Goal: Use online tool/utility: Utilize a website feature to perform a specific function

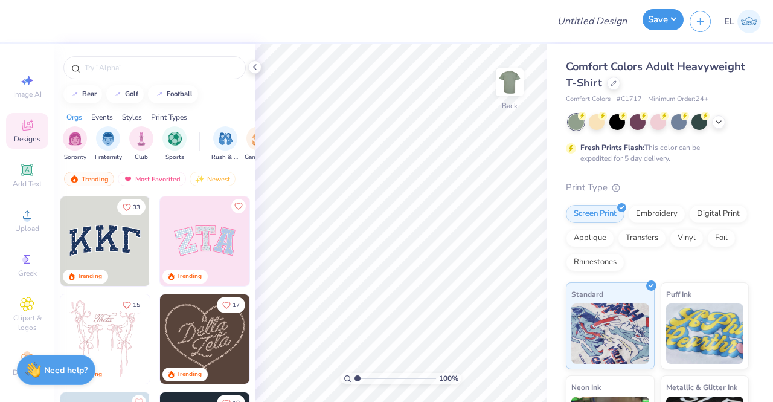
click at [667, 20] on button "Save" at bounding box center [663, 19] width 41 height 21
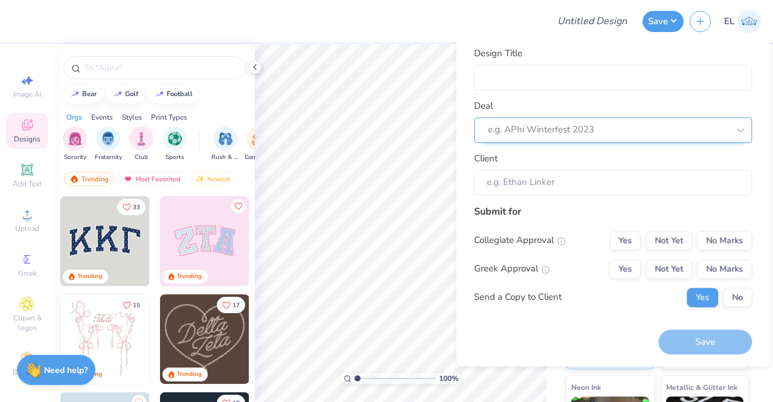
click at [572, 130] on div at bounding box center [608, 130] width 240 height 16
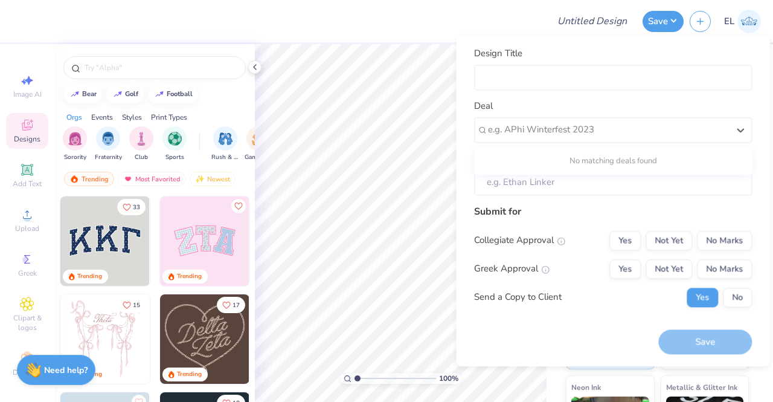
click at [584, 159] on div "No matching deals found" at bounding box center [613, 161] width 278 height 22
click at [559, 190] on input "Client" at bounding box center [613, 182] width 278 height 26
click at [546, 131] on div at bounding box center [608, 130] width 240 height 16
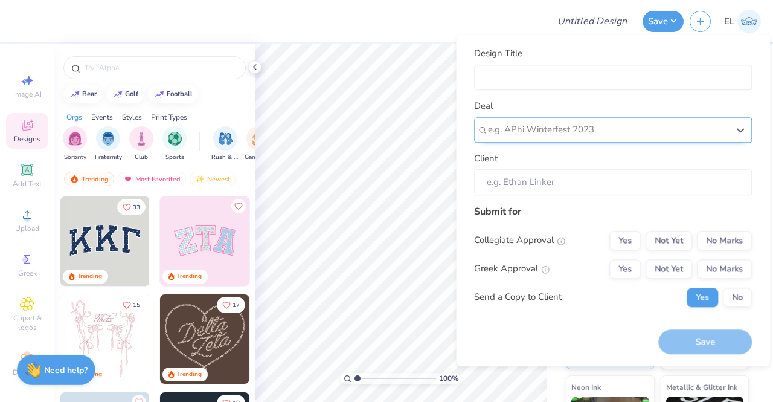
click at [546, 133] on div at bounding box center [608, 130] width 240 height 16
click at [589, 123] on div at bounding box center [608, 130] width 240 height 16
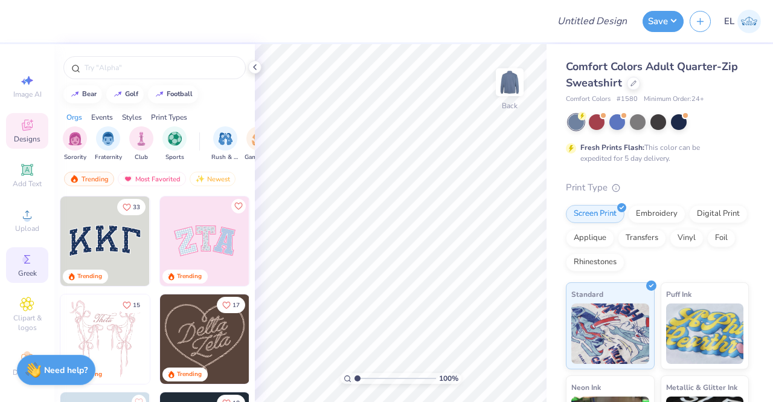
click at [27, 264] on icon at bounding box center [27, 259] width 14 height 14
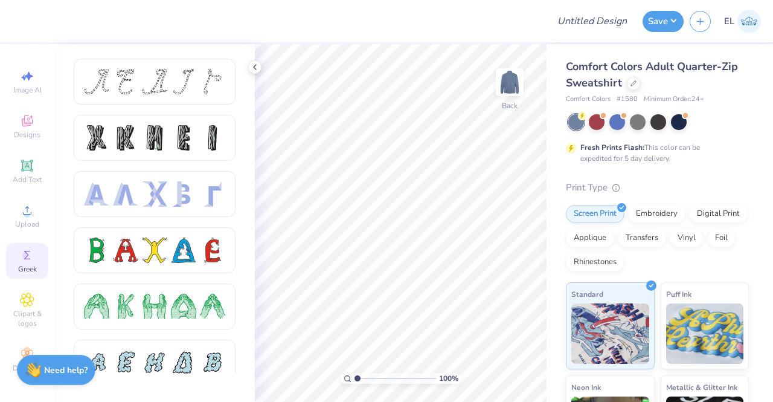
scroll to position [13, 0]
click at [23, 299] on div "Clipart & logos" at bounding box center [27, 309] width 42 height 45
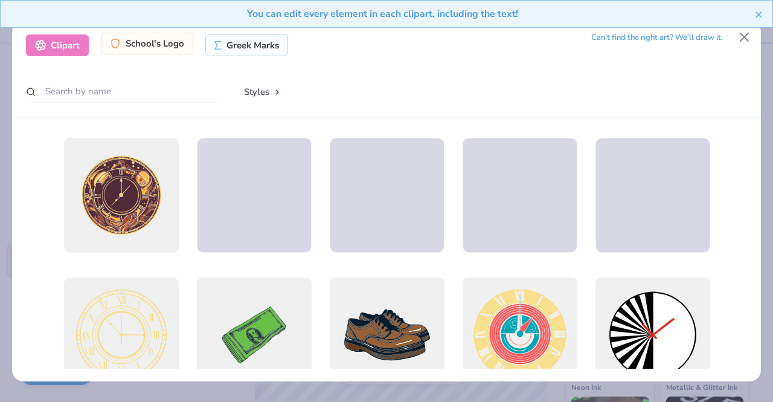
click at [160, 46] on div "School's Logo" at bounding box center [147, 44] width 92 height 22
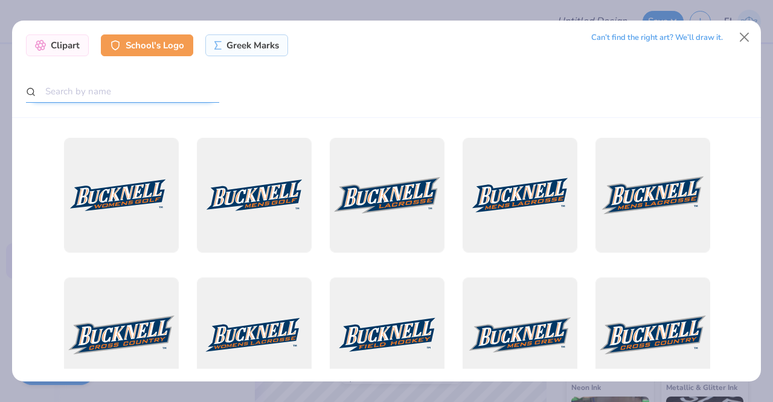
click at [164, 90] on input "text" at bounding box center [122, 91] width 193 height 22
type input "f"
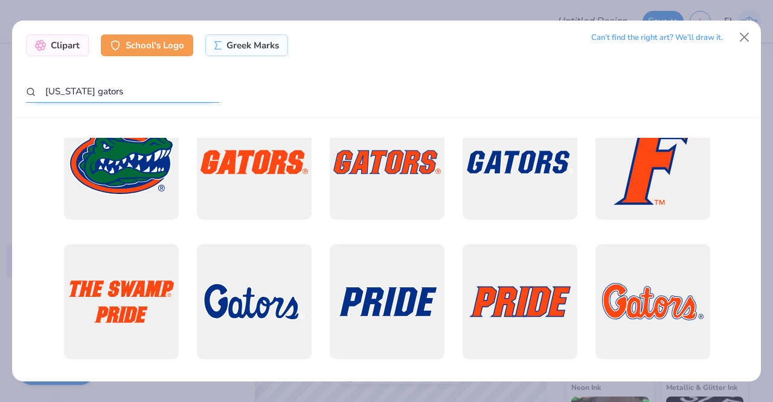
scroll to position [452, 0]
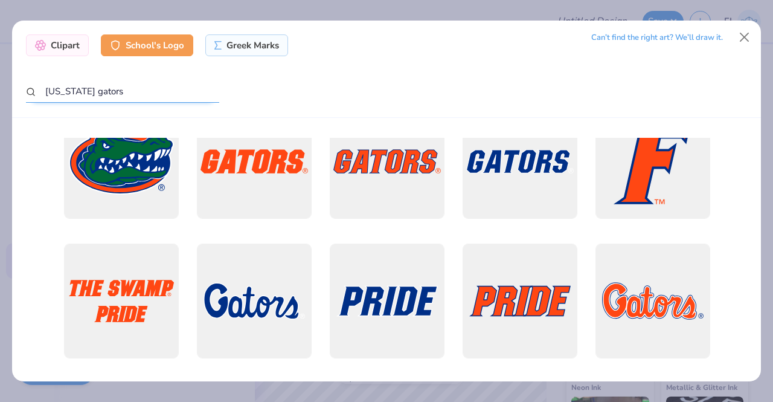
drag, startPoint x: 132, startPoint y: 85, endPoint x: 33, endPoint y: 95, distance: 99.5
click at [33, 95] on div "[US_STATE] gators" at bounding box center [122, 92] width 193 height 24
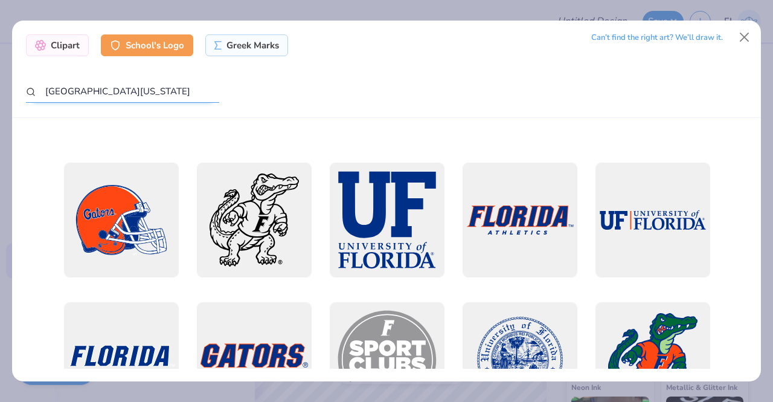
scroll to position [1369, 0]
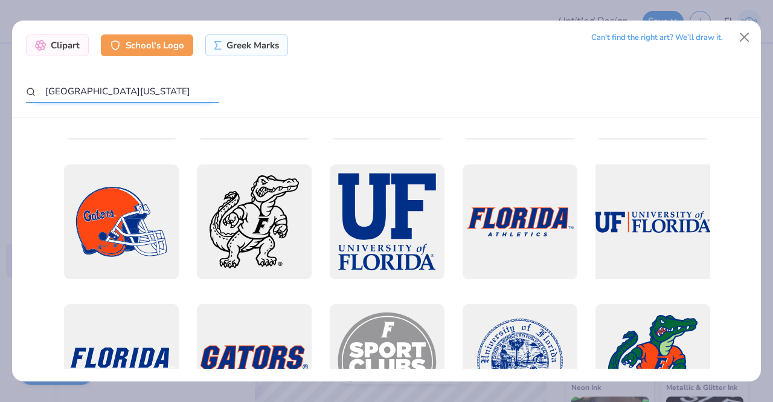
type input "[GEOGRAPHIC_DATA][US_STATE]"
click at [633, 230] on div at bounding box center [652, 221] width 126 height 126
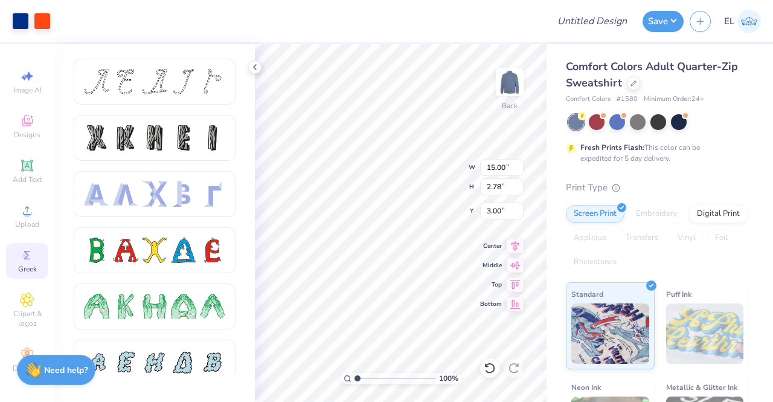
type input "4.61"
type input "0.86"
type input "3.00"
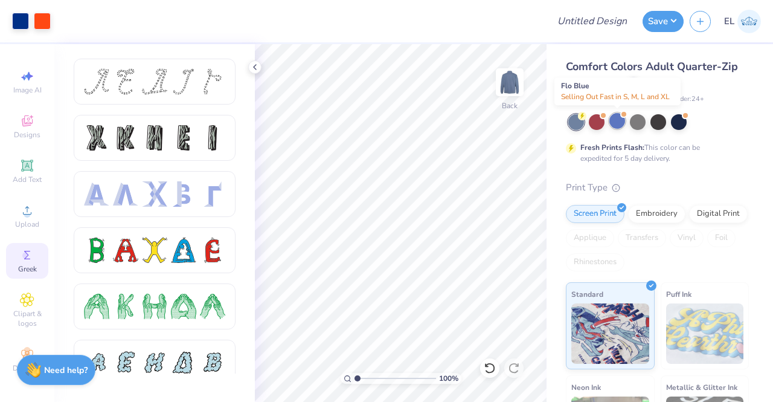
click at [619, 124] on div at bounding box center [617, 121] width 16 height 16
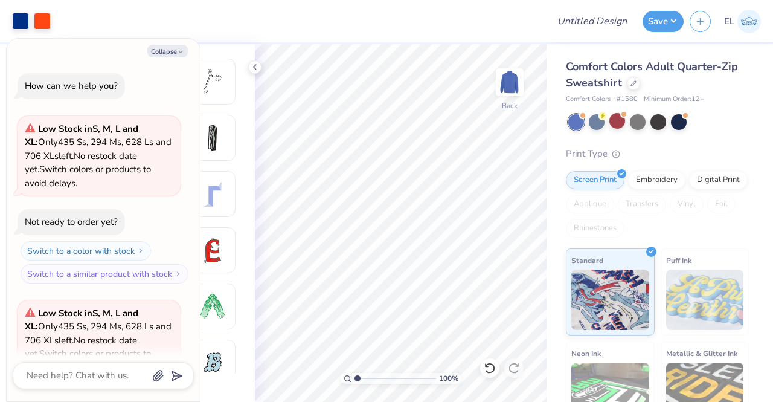
scroll to position [121, 0]
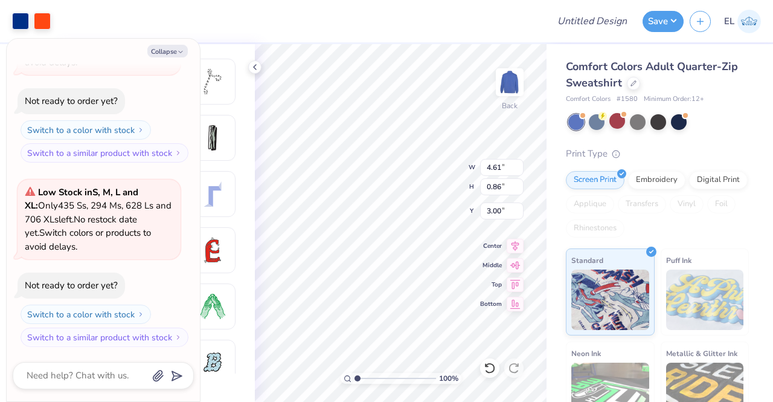
type textarea "x"
type input "7.39"
type input "1.37"
type textarea "x"
type input "2.31"
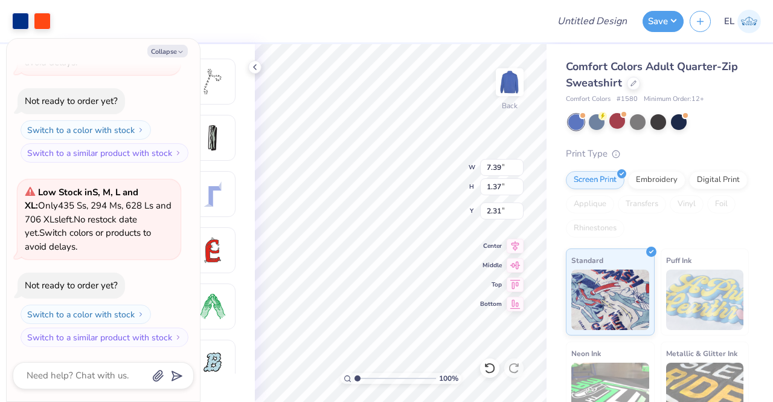
type textarea "x"
type input "5.95"
type input "1.10"
type input "2.58"
type textarea "x"
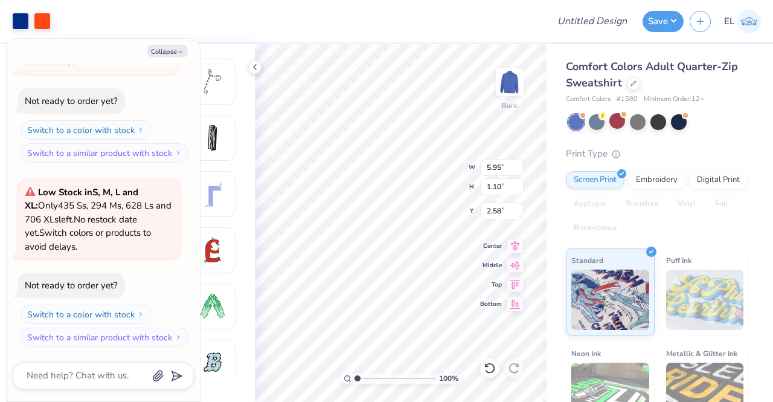
type input "2.45"
type textarea "x"
type input "3.00"
type textarea "x"
